Goal: Task Accomplishment & Management: Use online tool/utility

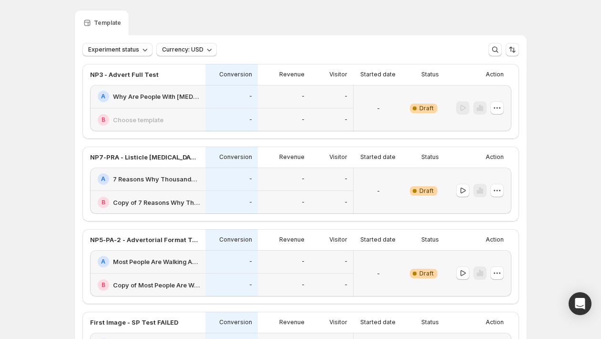
scroll to position [37, 0]
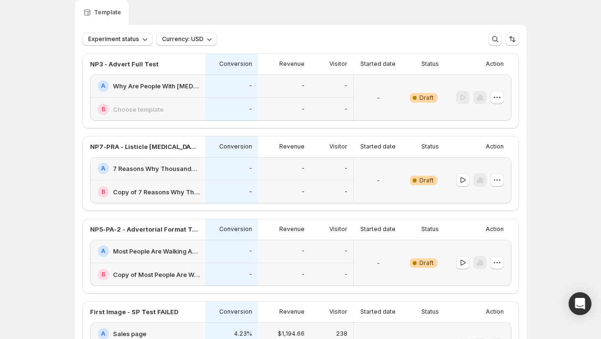
click at [329, 176] on div "-" at bounding box center [331, 168] width 43 height 23
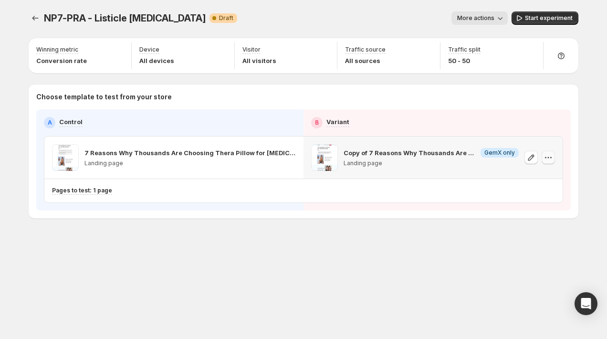
click at [551, 157] on icon "button" at bounding box center [548, 158] width 10 height 10
click at [392, 162] on p "Landing page" at bounding box center [430, 163] width 175 height 8
click at [337, 154] on span at bounding box center [324, 157] width 27 height 27
click at [452, 153] on p "Copy of 7 Reasons Why Thousands Are Choosing Thera Pillow for [MEDICAL_DATA] Re…" at bounding box center [409, 153] width 133 height 10
click at [525, 151] on button "button" at bounding box center [530, 157] width 13 height 13
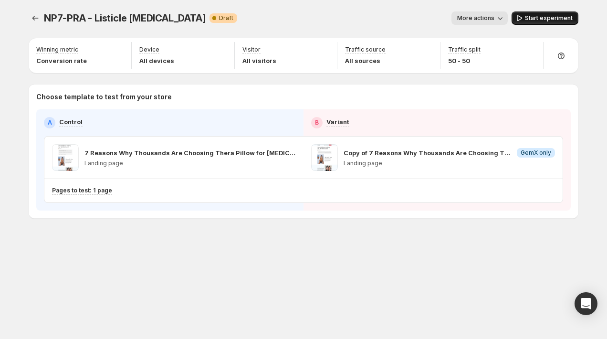
click at [537, 15] on span "Start experiment" at bounding box center [549, 18] width 48 height 8
click at [29, 17] on button "Experiments" at bounding box center [35, 17] width 13 height 13
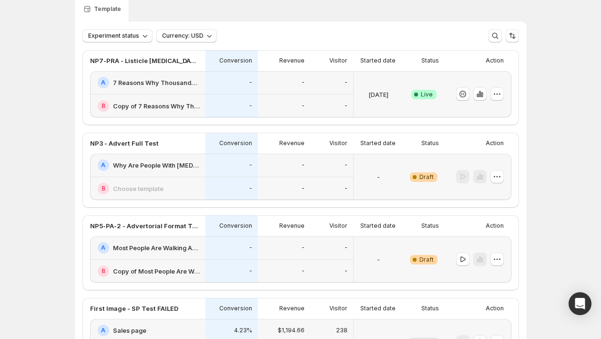
scroll to position [44, 0]
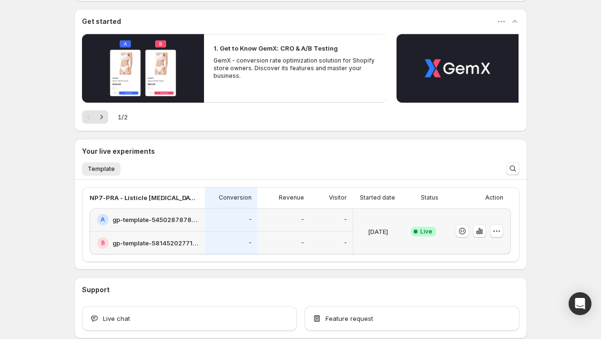
scroll to position [128, 0]
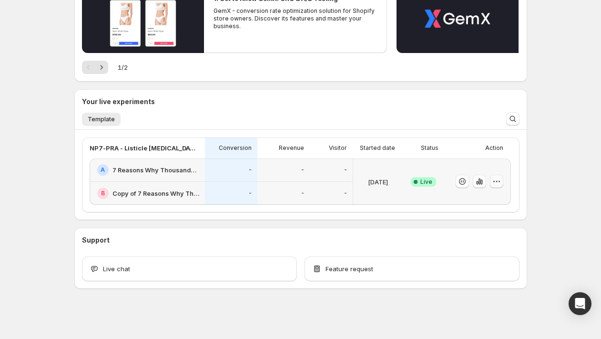
click at [497, 181] on icon "button" at bounding box center [496, 181] width 1 height 1
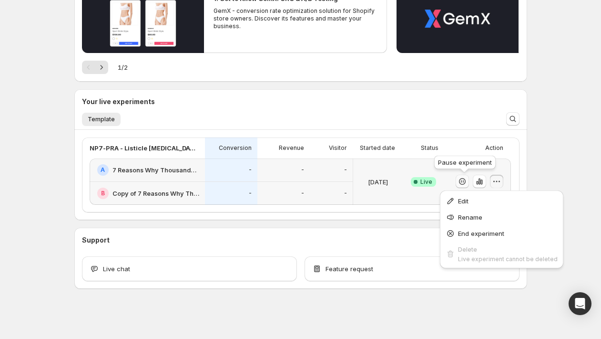
click at [467, 183] on icon "button" at bounding box center [463, 181] width 10 height 10
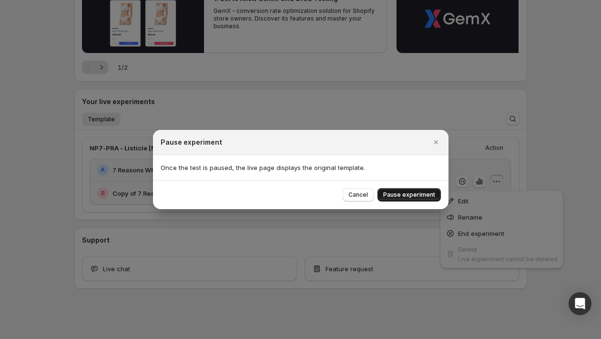
click at [396, 191] on button "Pause experiment" at bounding box center [409, 194] width 63 height 13
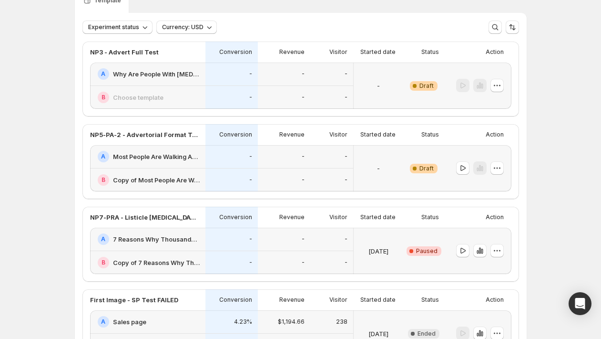
scroll to position [75, 0]
